Goal: Transaction & Acquisition: Purchase product/service

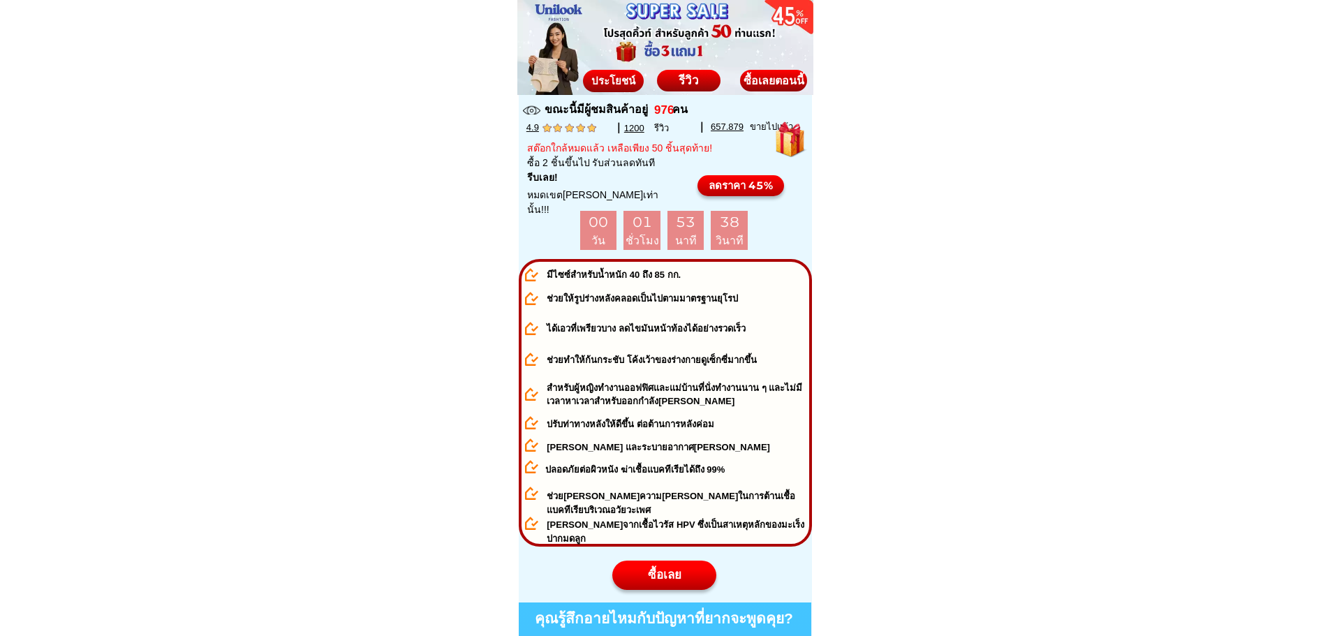
scroll to position [628, 0]
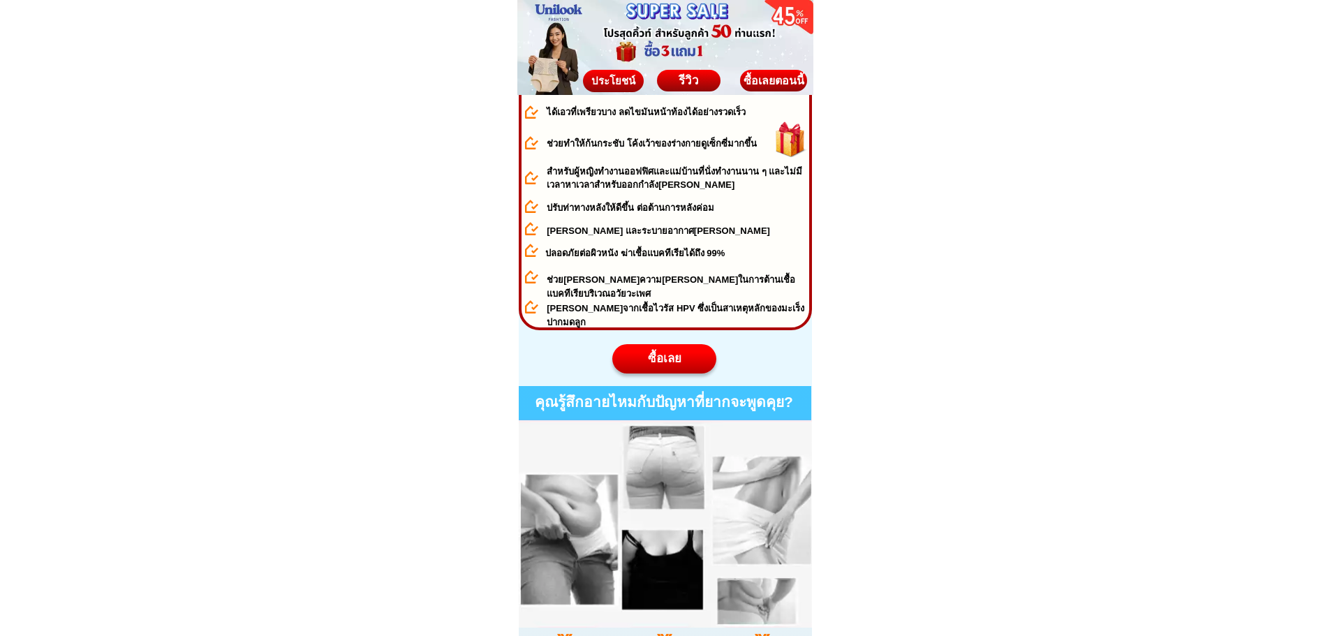
click at [665, 352] on div "ซื้อเลย" at bounding box center [664, 359] width 104 height 18
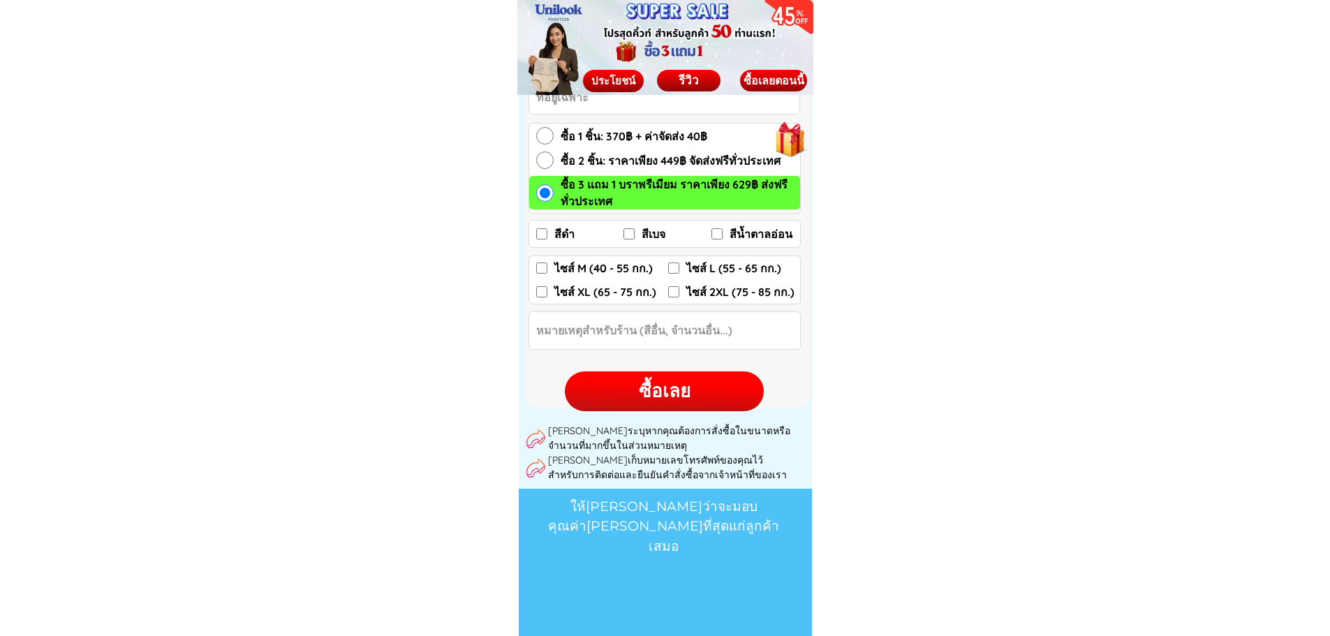
scroll to position [7426, 0]
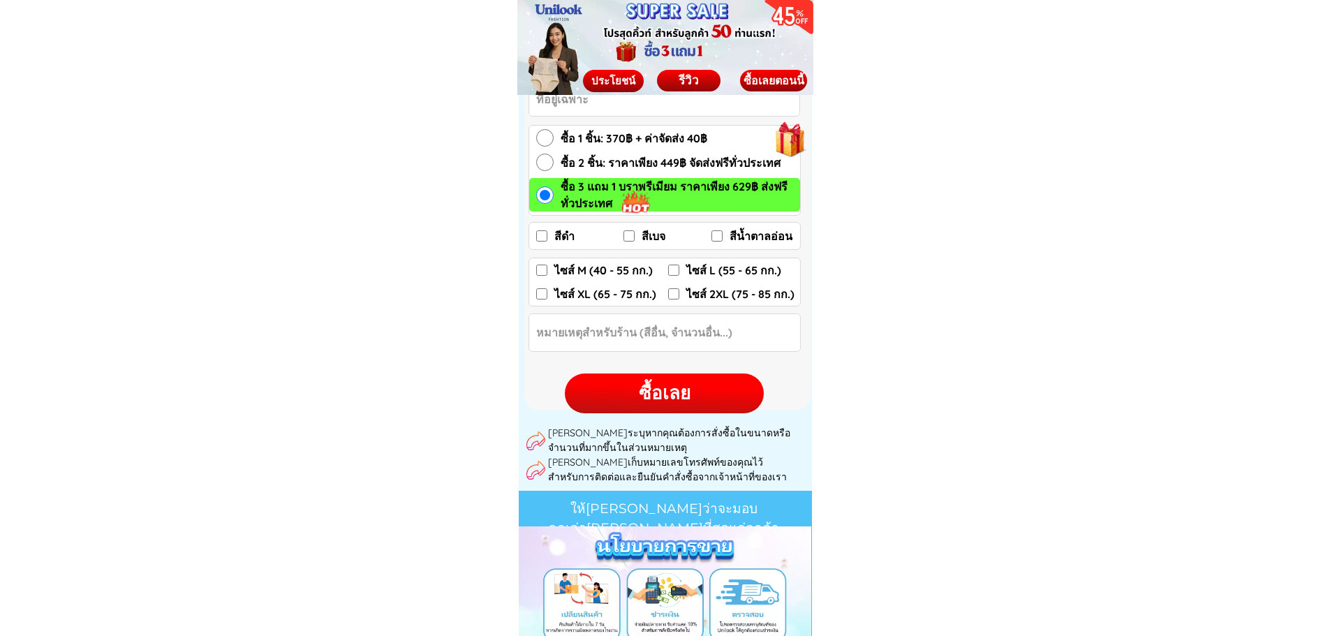
click at [542, 237] on input "สีดำ" at bounding box center [541, 235] width 11 height 11
checkbox input "true"
click at [636, 235] on label "สีเบจ" at bounding box center [667, 236] width 88 height 22
click at [635, 235] on input "สีเบจ" at bounding box center [628, 235] width 11 height 11
checkbox input "true"
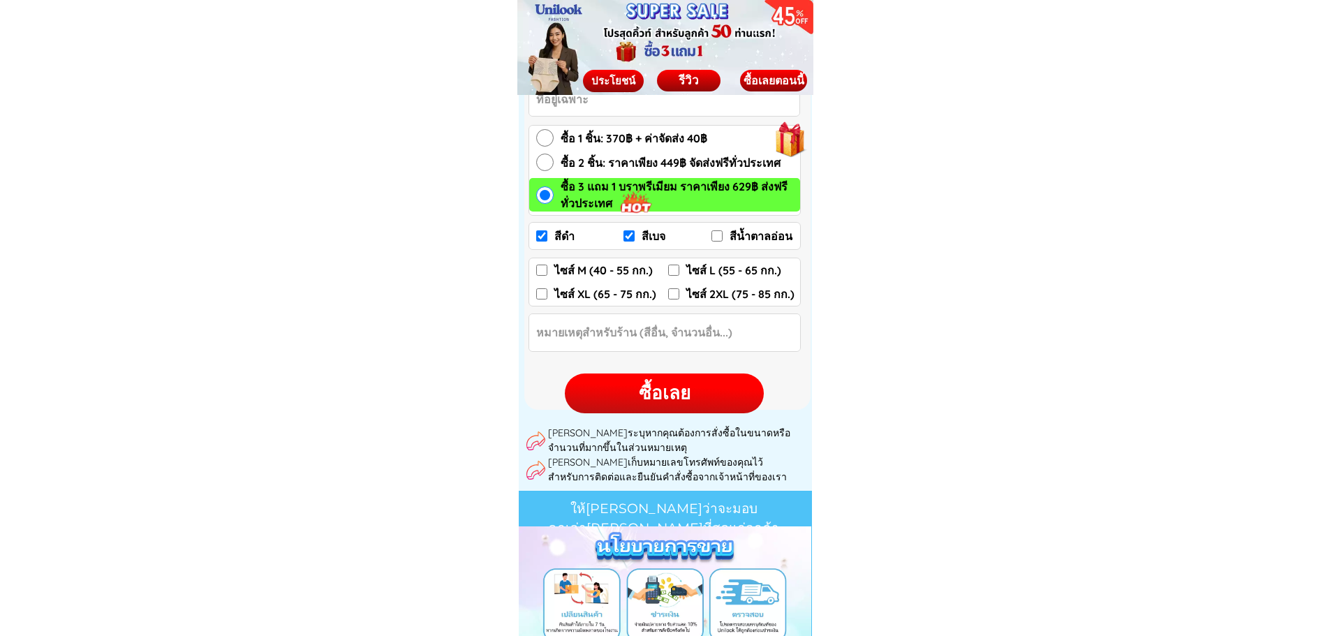
click at [720, 235] on input "สีน้ำตาลอ่อน" at bounding box center [716, 235] width 11 height 11
checkbox input "true"
click at [540, 267] on input "ไซส์ M (40 - 55 กก.)" at bounding box center [541, 270] width 11 height 11
checkbox input "true"
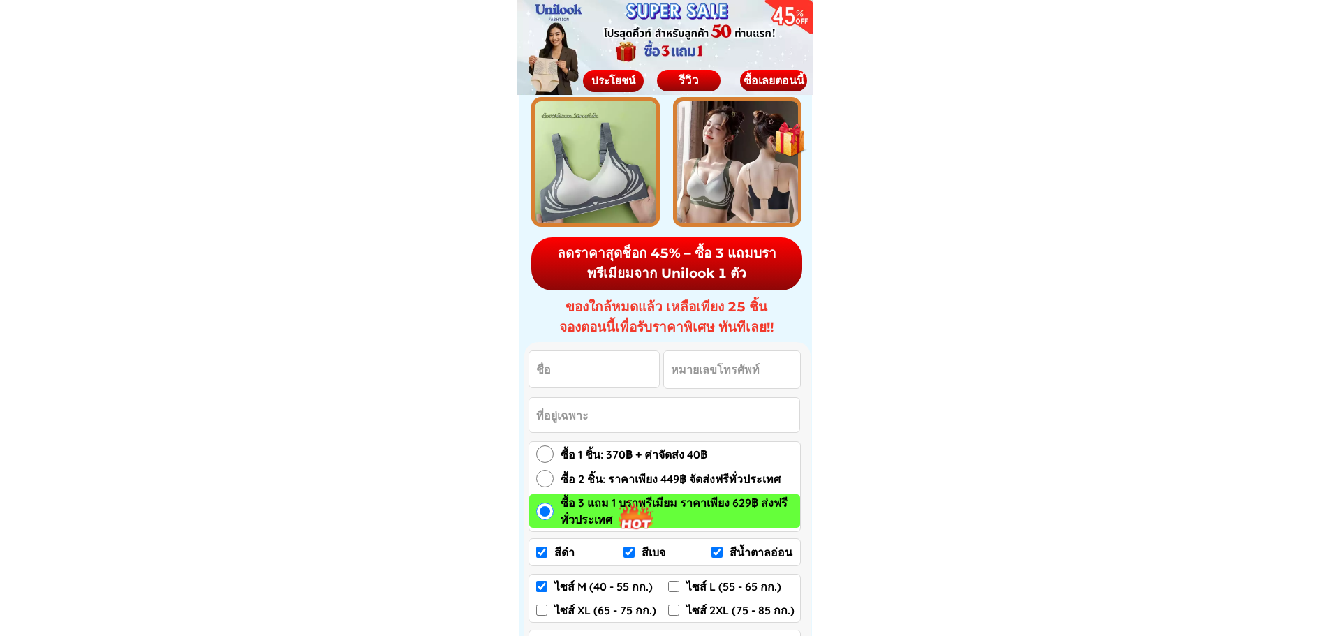
scroll to position [7286, 0]
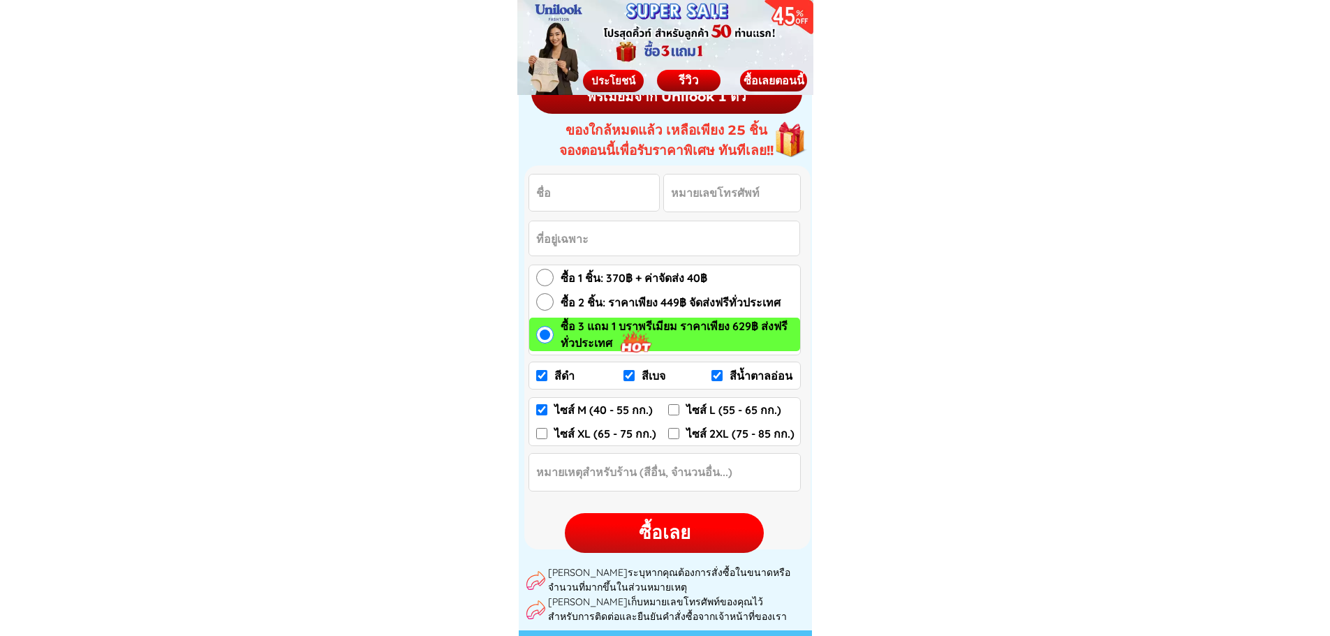
click at [674, 408] on input "ไซส์ L (55 - 65 กก.)" at bounding box center [673, 409] width 11 height 11
checkbox input "true"
click at [547, 406] on input "ไซส์ M (40 - 55 กก.)" at bounding box center [541, 409] width 11 height 11
checkbox input "false"
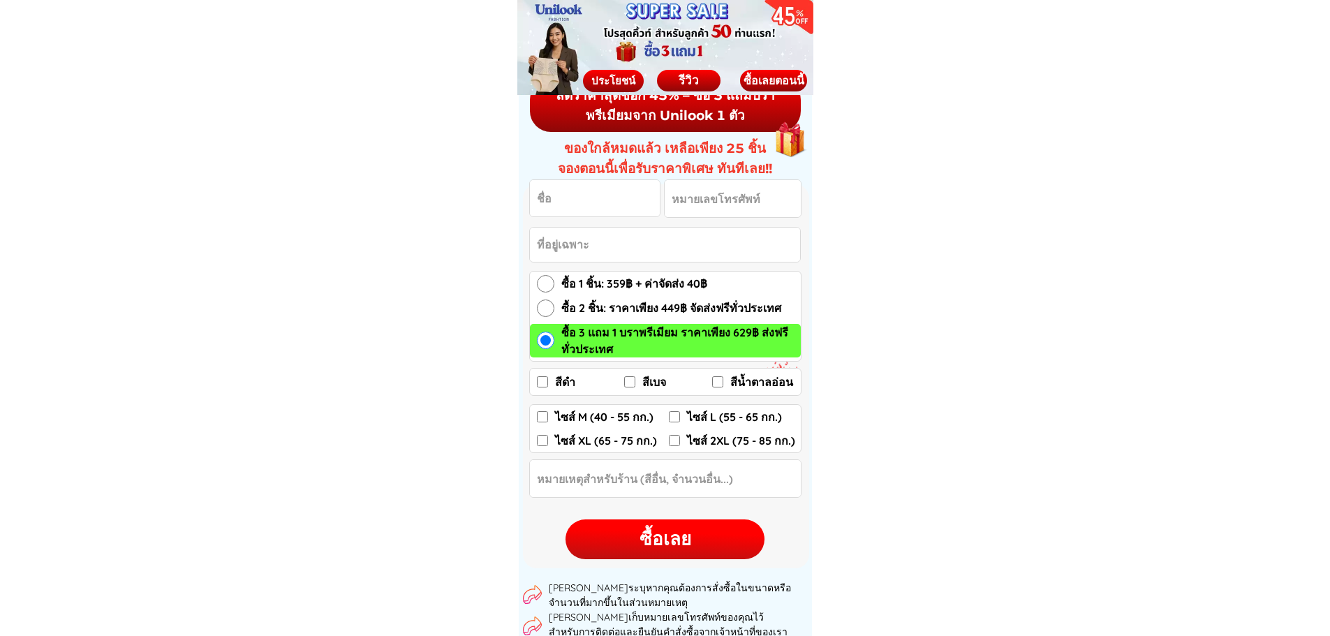
scroll to position [1955, 0]
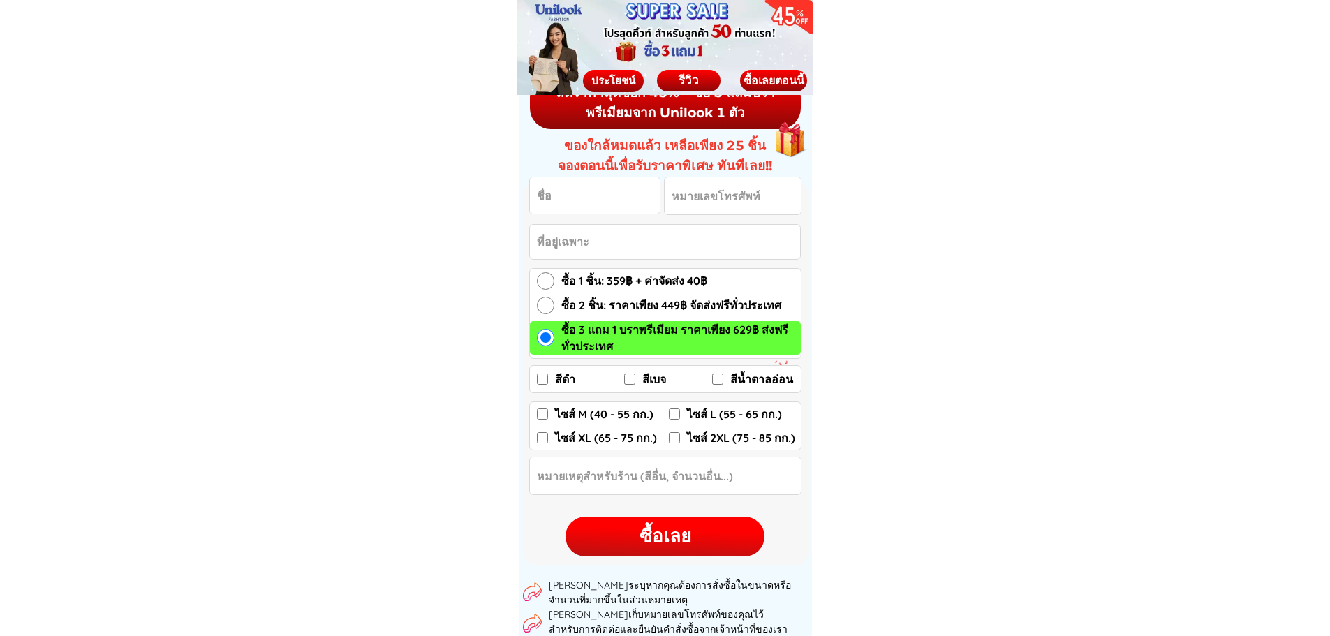
click at [546, 371] on label "สีดำ" at bounding box center [581, 379] width 88 height 22
click at [546, 373] on input "สีดำ" at bounding box center [542, 378] width 11 height 11
checkbox input "true"
click at [632, 378] on input "สีเบจ" at bounding box center [629, 378] width 11 height 11
checkbox input "true"
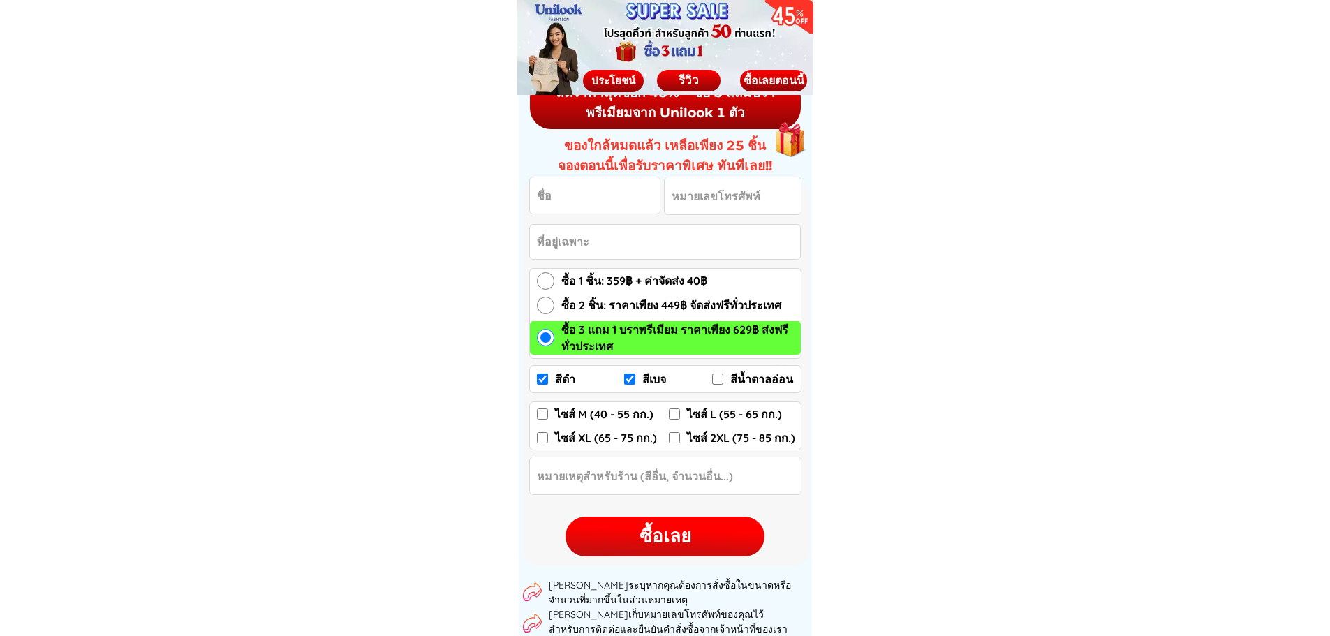
click at [721, 376] on input "สีน้ำตาลอ่อน" at bounding box center [717, 378] width 11 height 11
checkbox input "true"
click at [674, 413] on input "ไซส์ L (55 - 65 กก.)" at bounding box center [674, 413] width 11 height 11
checkbox input "true"
click at [544, 410] on input "ไซส์ M (40 - 55 กก.)" at bounding box center [542, 413] width 11 height 11
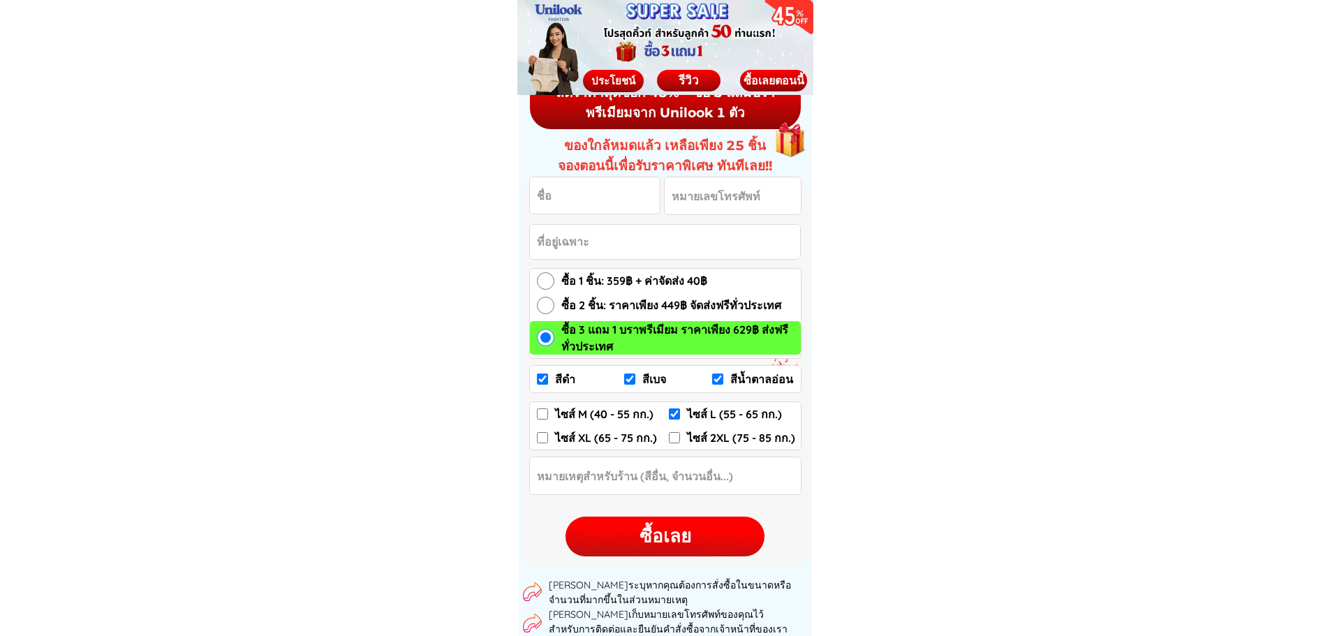
checkbox input "true"
click at [646, 473] on input "Input Order notes" at bounding box center [665, 475] width 271 height 37
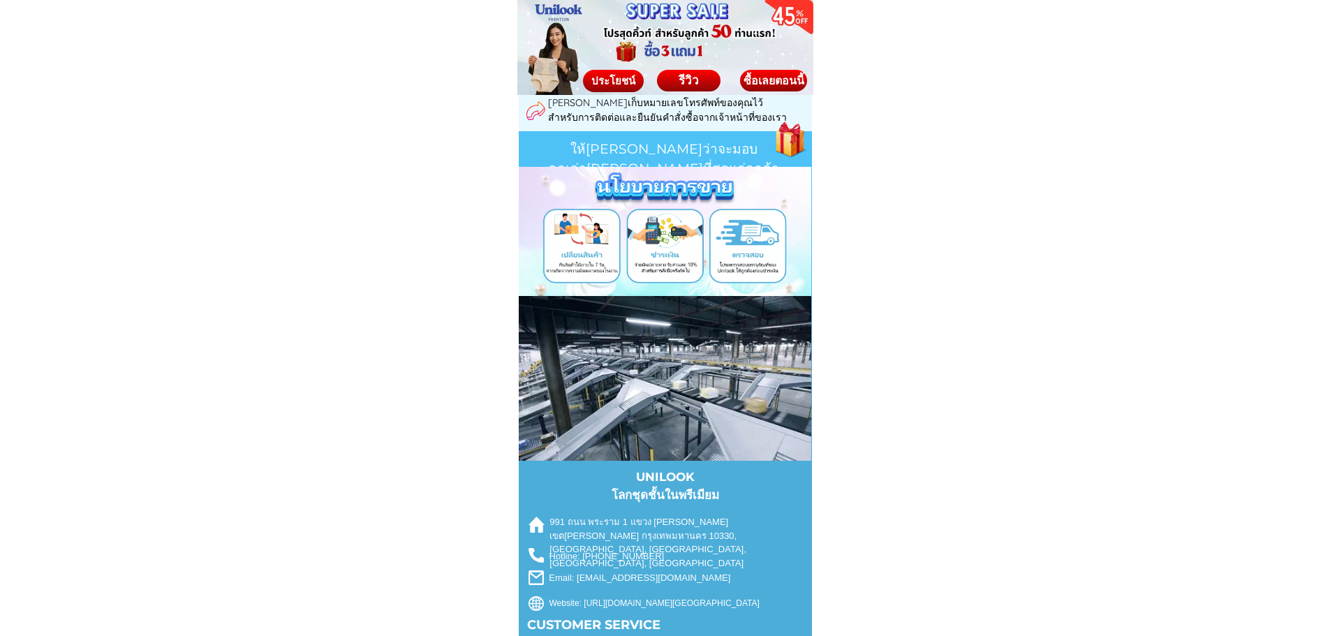
scroll to position [7496, 0]
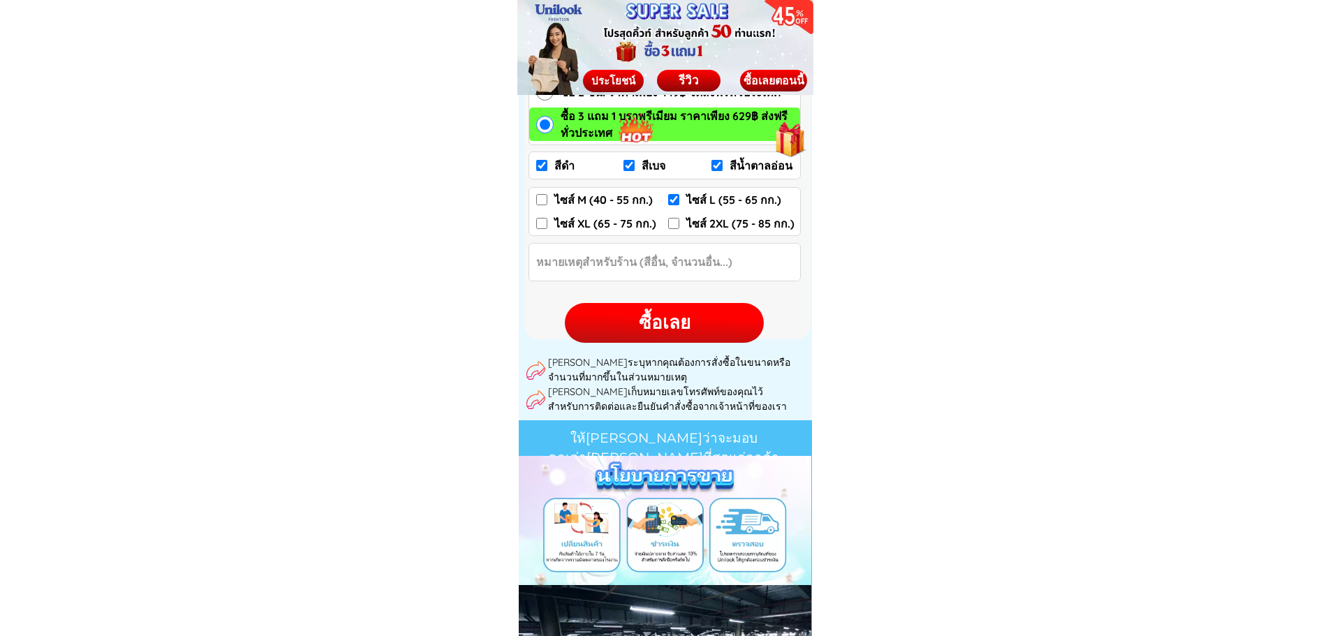
type input "สีดำ m =1 ตัว"
click at [678, 320] on div "ซื้อเลย" at bounding box center [664, 322] width 199 height 27
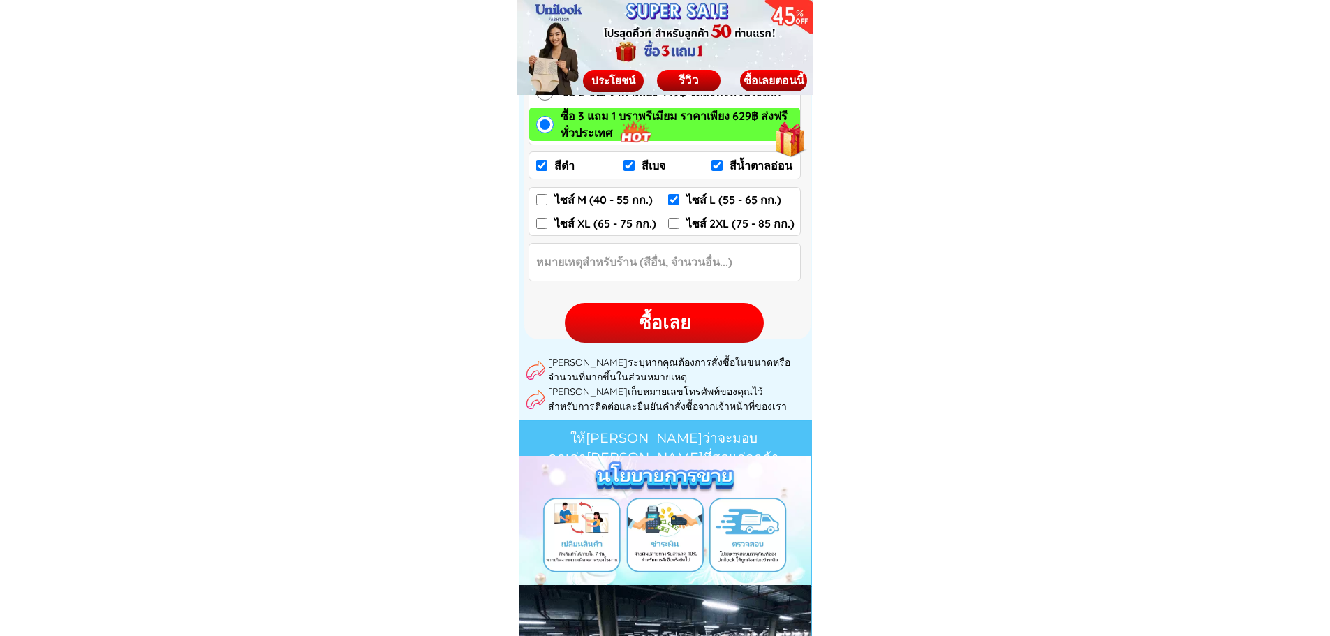
scroll to position [7461, 0]
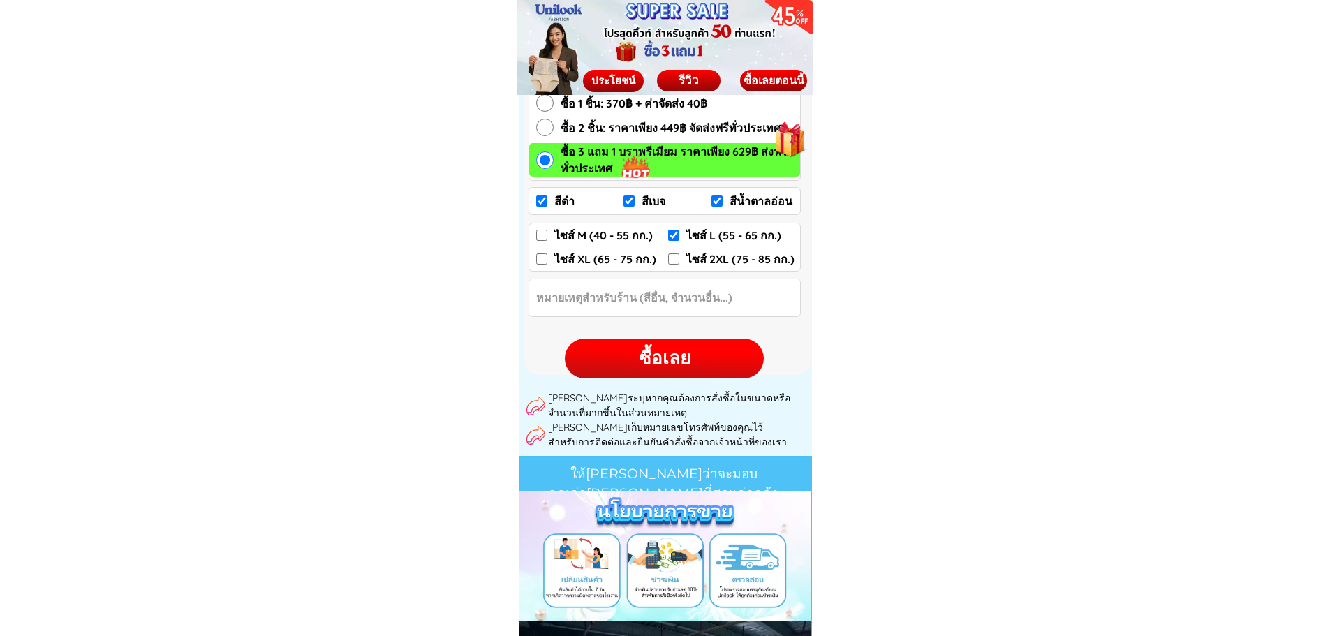
checkbox input "true"
checkbox input "false"
checkbox input "true"
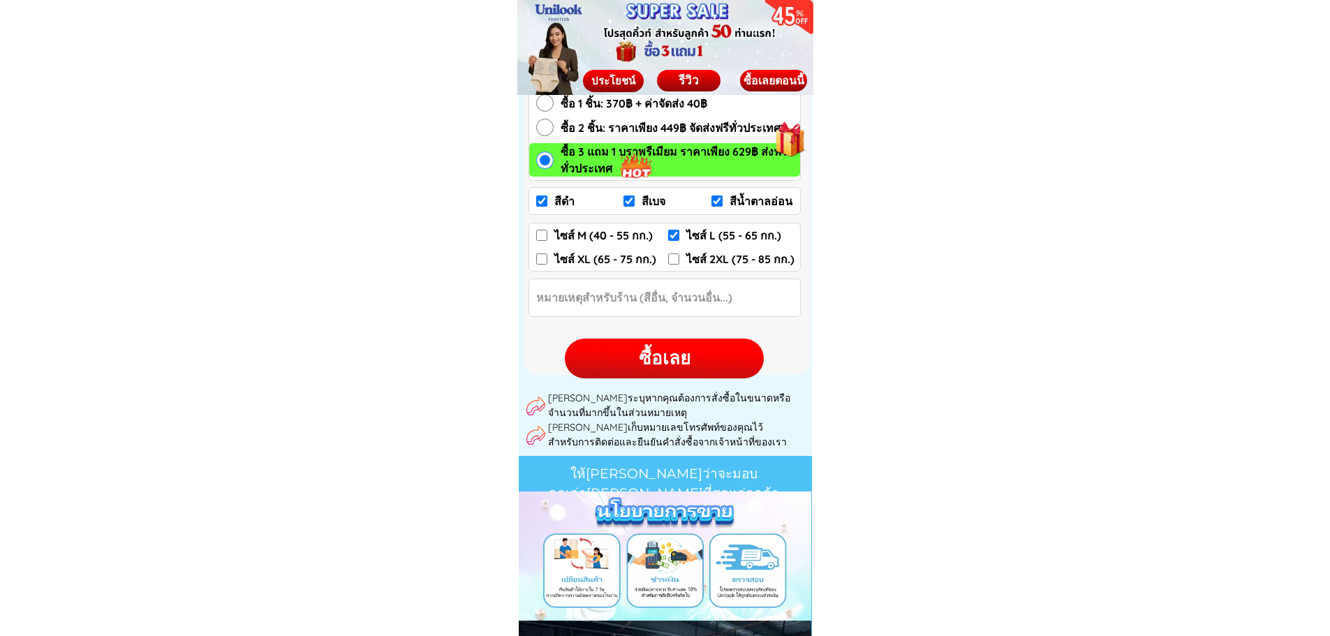
checkbox input "false"
radio input "true"
click at [660, 357] on div "ซื้อเลย" at bounding box center [664, 358] width 199 height 27
checkbox input "true"
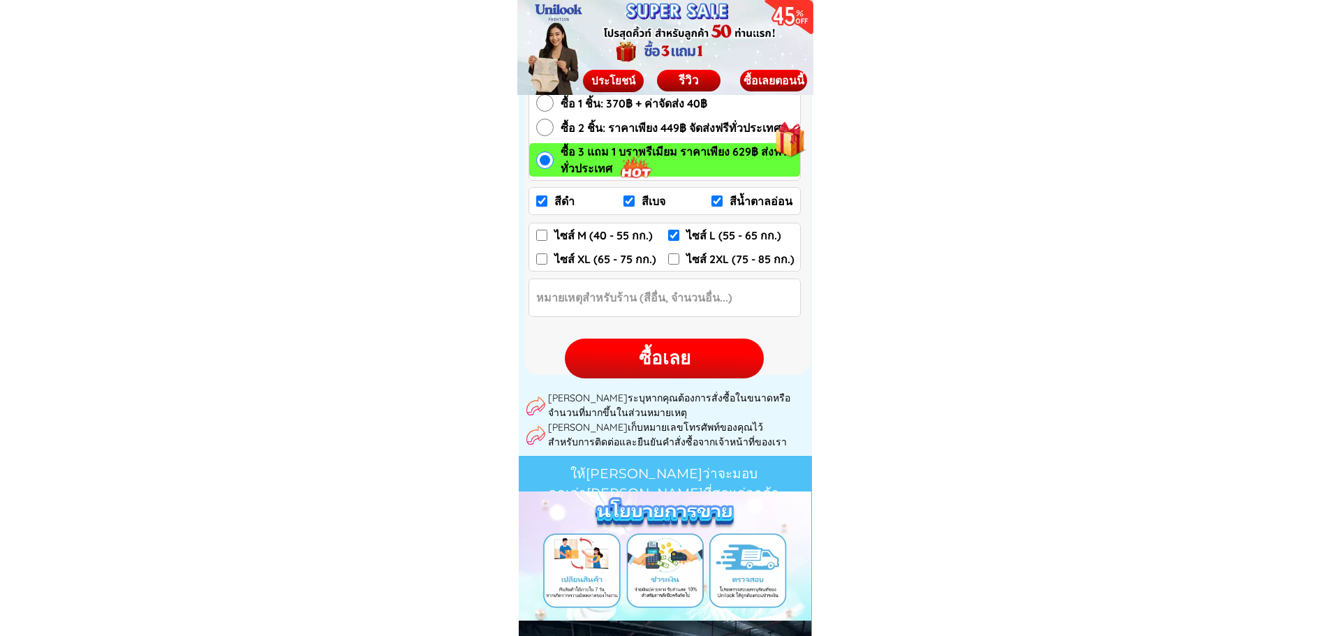
checkbox input "true"
checkbox input "false"
checkbox input "true"
checkbox input "false"
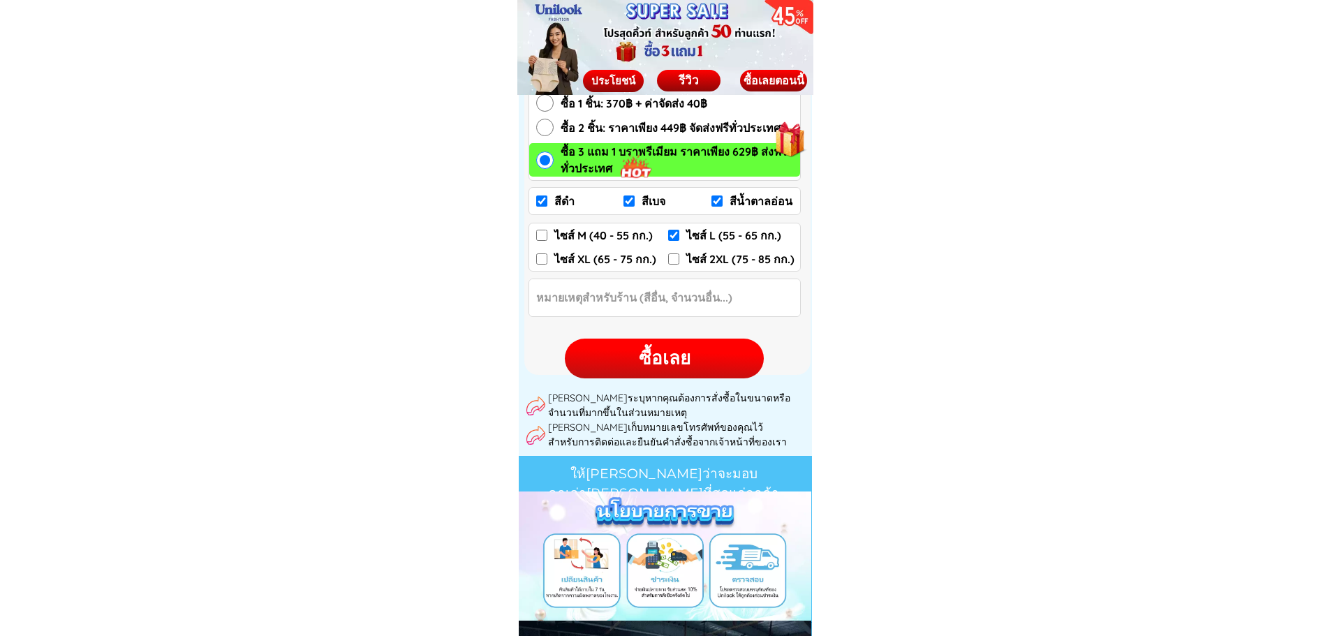
checkbox input "false"
radio input "true"
